Goal: Information Seeking & Learning: Learn about a topic

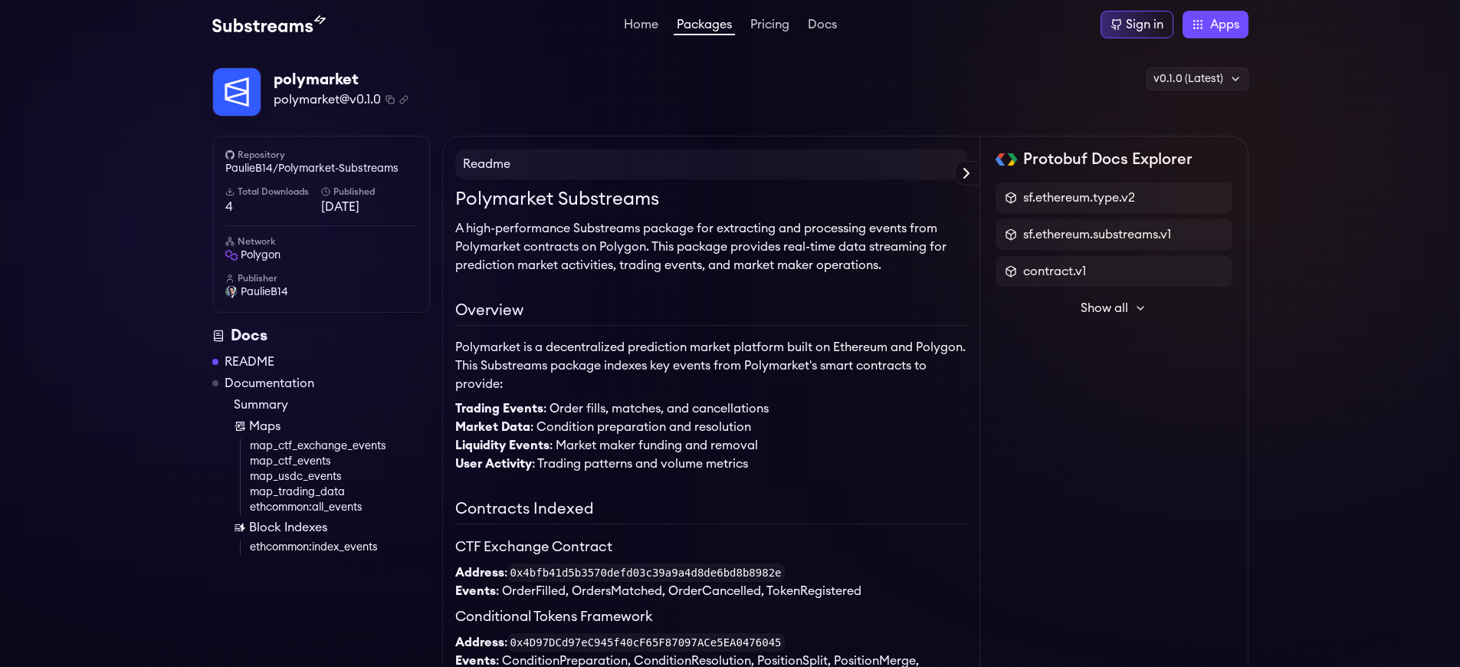
click at [340, 446] on link "map_ctf_exchange_events" at bounding box center [340, 445] width 180 height 15
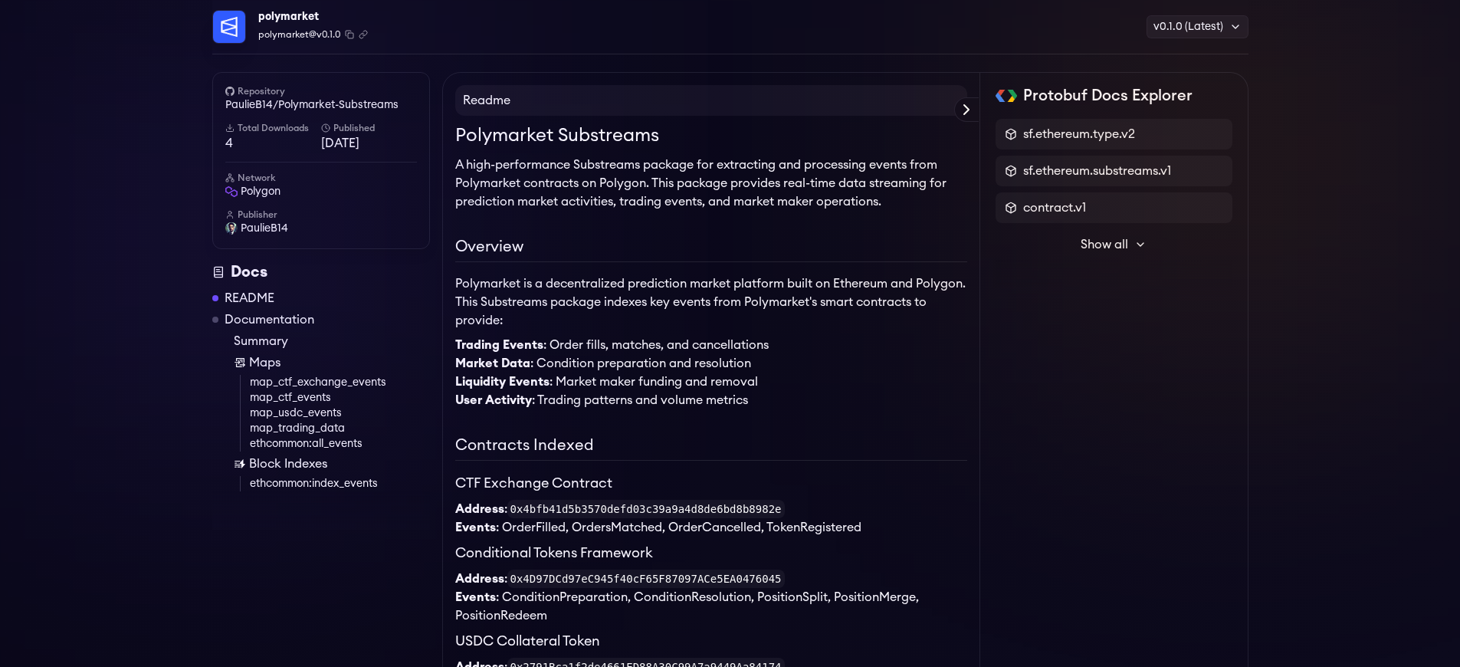
scroll to position [3839, 0]
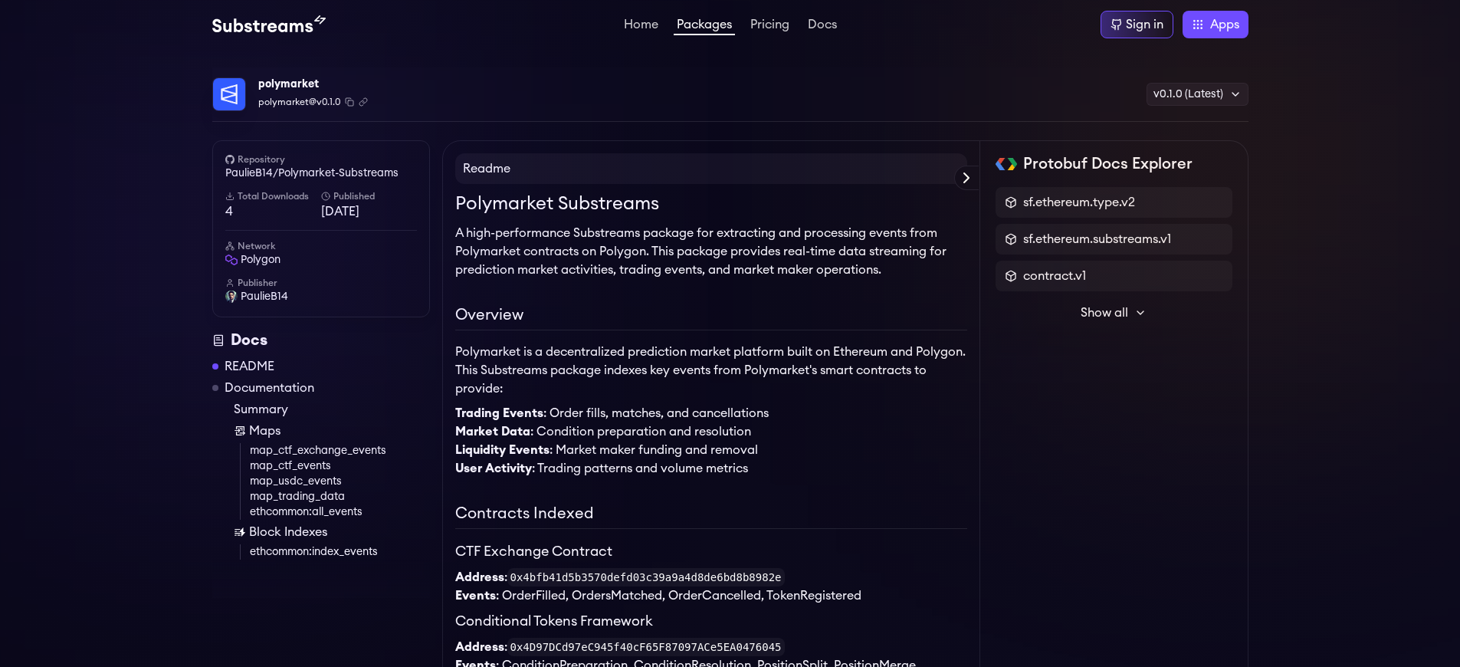
scroll to position [3827, 0]
